Goal: Task Accomplishment & Management: Complete application form

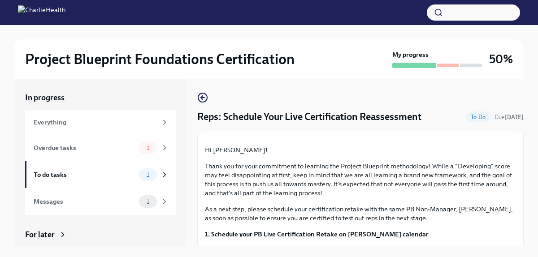
scroll to position [213, 0]
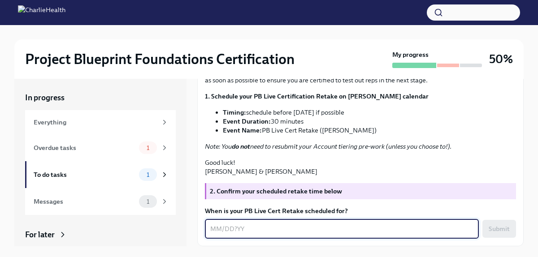
click at [267, 226] on textarea "When is your PB Live Cert Retake scheduled for?" at bounding box center [341, 229] width 263 height 11
type textarea "[DATE]"
click at [504, 231] on span "Submit" at bounding box center [499, 229] width 21 height 9
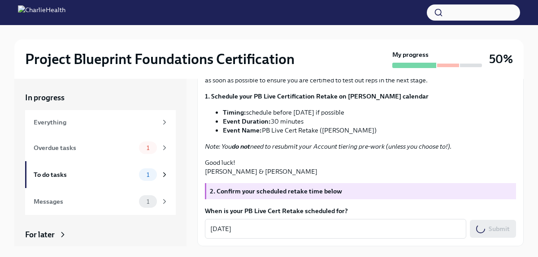
scroll to position [0, 0]
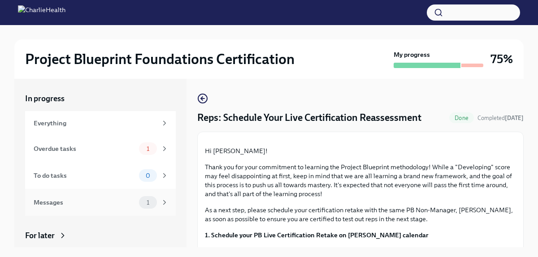
click at [111, 204] on div "Messages" at bounding box center [85, 203] width 102 height 10
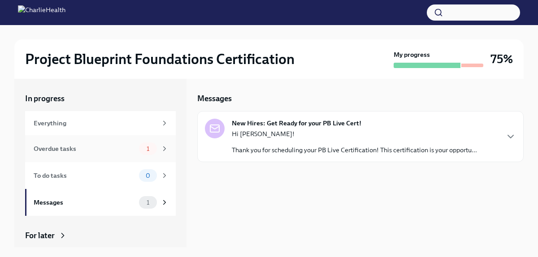
click at [104, 152] on div "Overdue tasks" at bounding box center [85, 149] width 102 height 10
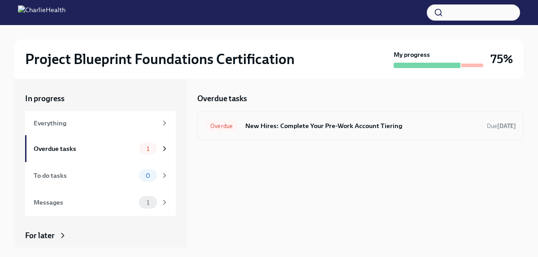
click at [317, 130] on h6 "New Hires: Complete Your Pre-Work Account Tiering" at bounding box center [362, 126] width 234 height 10
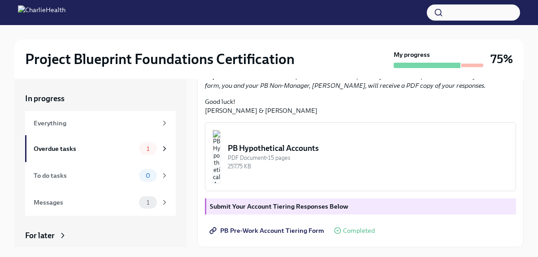
scroll to position [250, 0]
click at [161, 123] on icon at bounding box center [165, 123] width 8 height 8
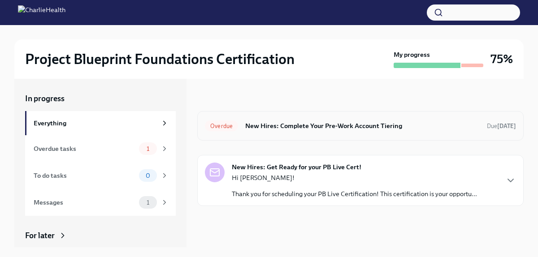
click at [275, 130] on h6 "New Hires: Complete Your Pre-Work Account Tiering" at bounding box center [362, 126] width 234 height 10
